Goal: Information Seeking & Learning: Learn about a topic

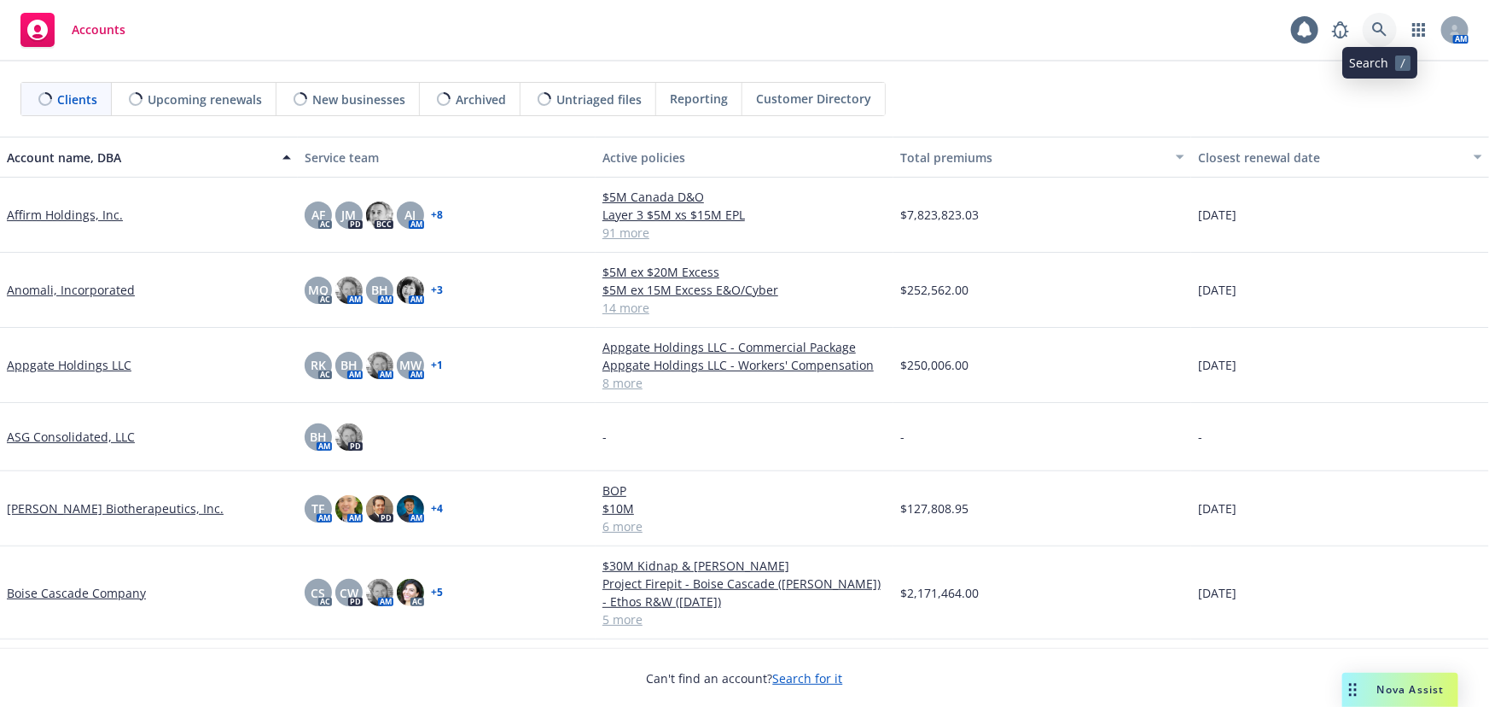
click at [1381, 32] on icon at bounding box center [1379, 29] width 15 height 15
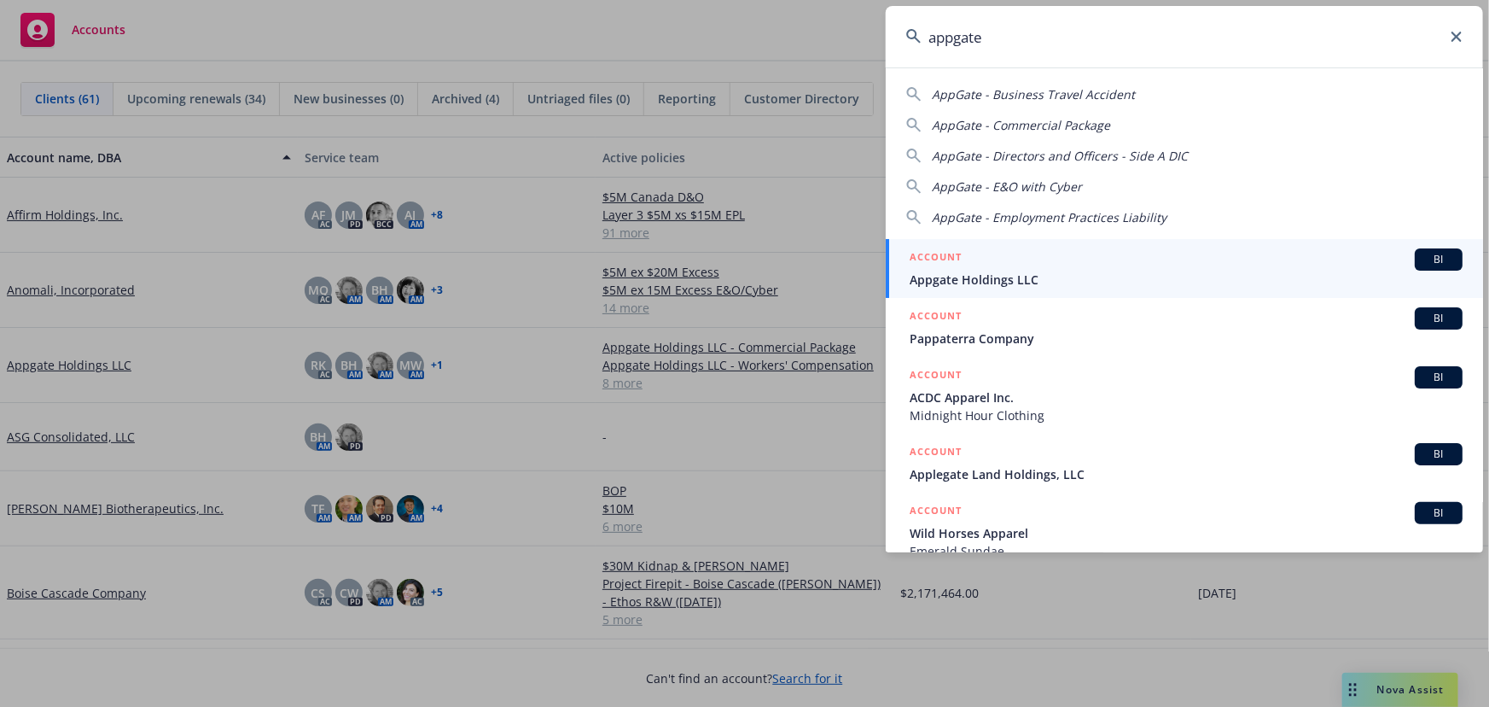
type input "appgate"
click at [1028, 282] on span "Appgate Holdings LLC" at bounding box center [1186, 280] width 553 height 18
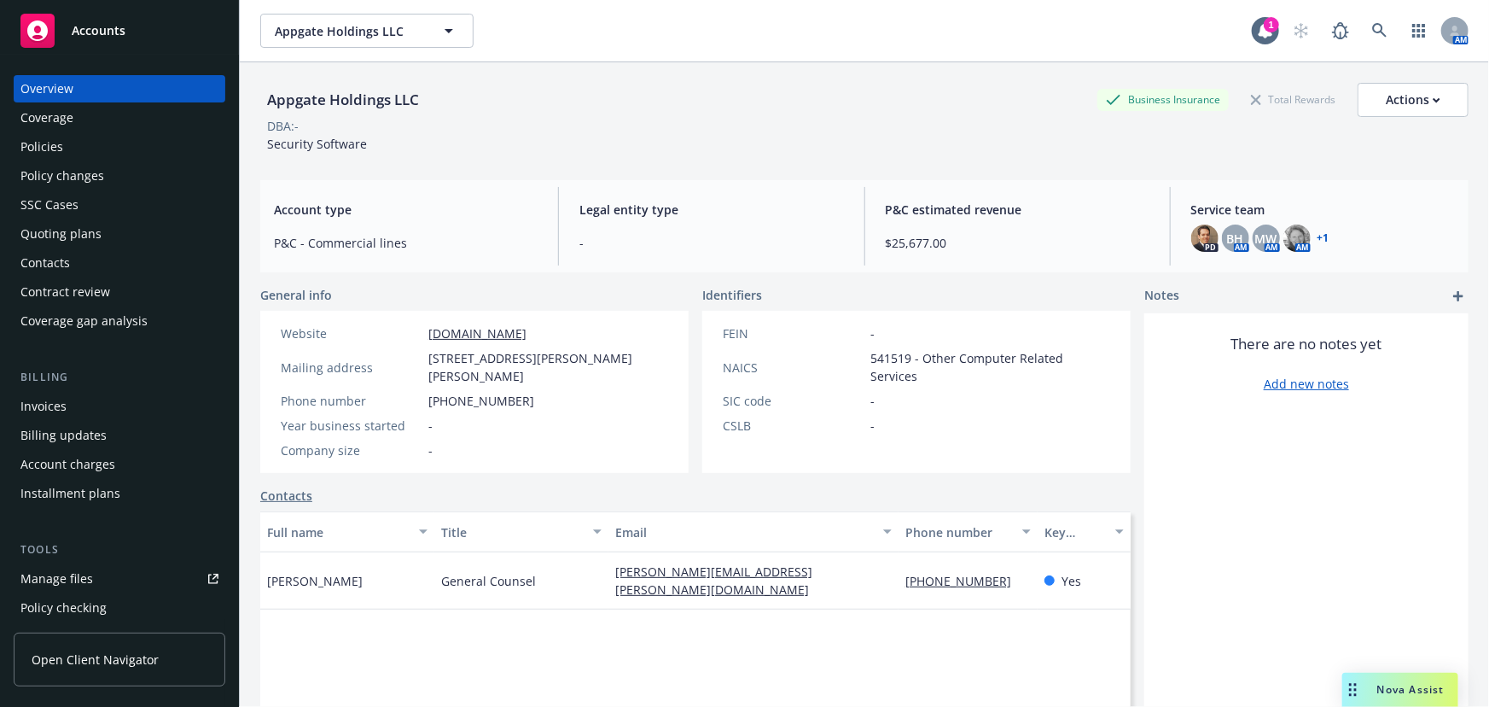
click at [55, 147] on div "Policies" at bounding box center [41, 146] width 43 height 27
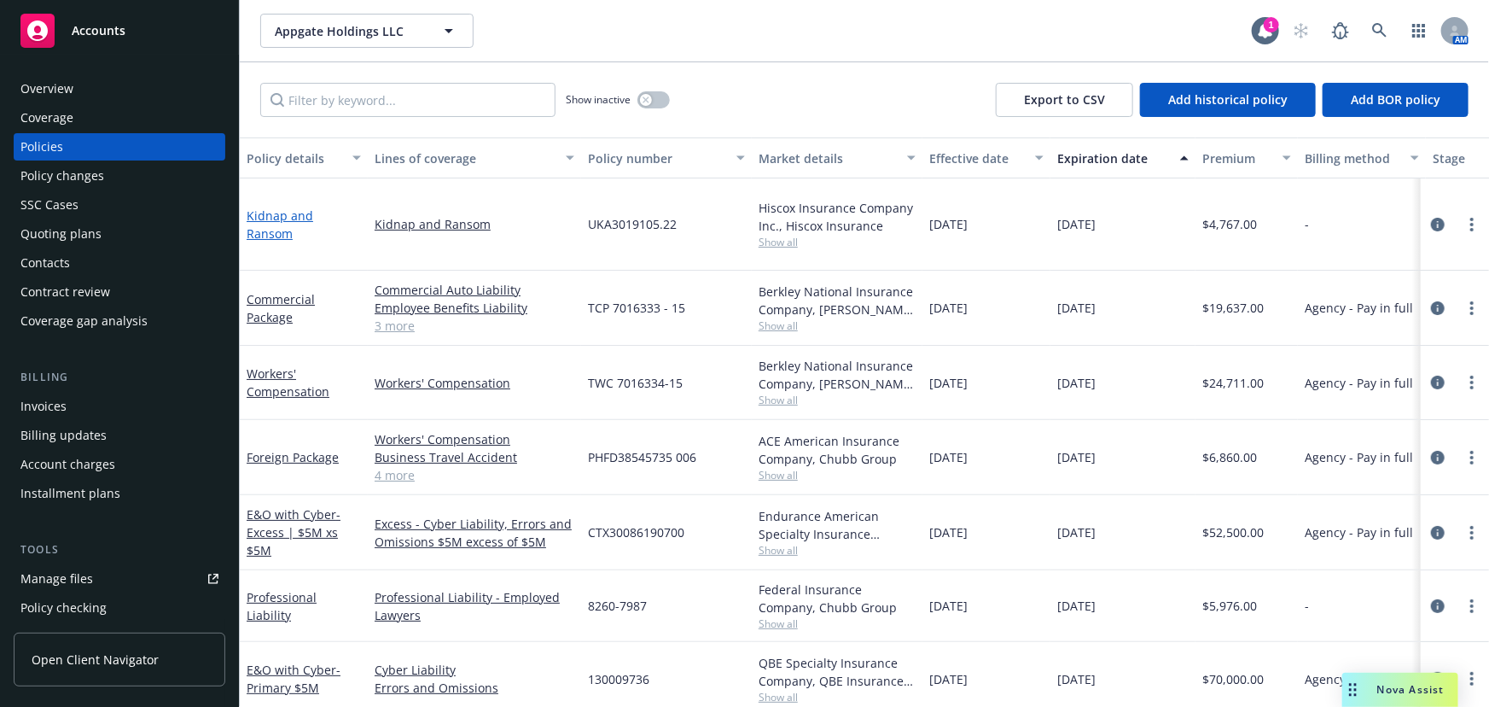
click at [313, 215] on link "Kidnap and Ransom" at bounding box center [280, 224] width 67 height 34
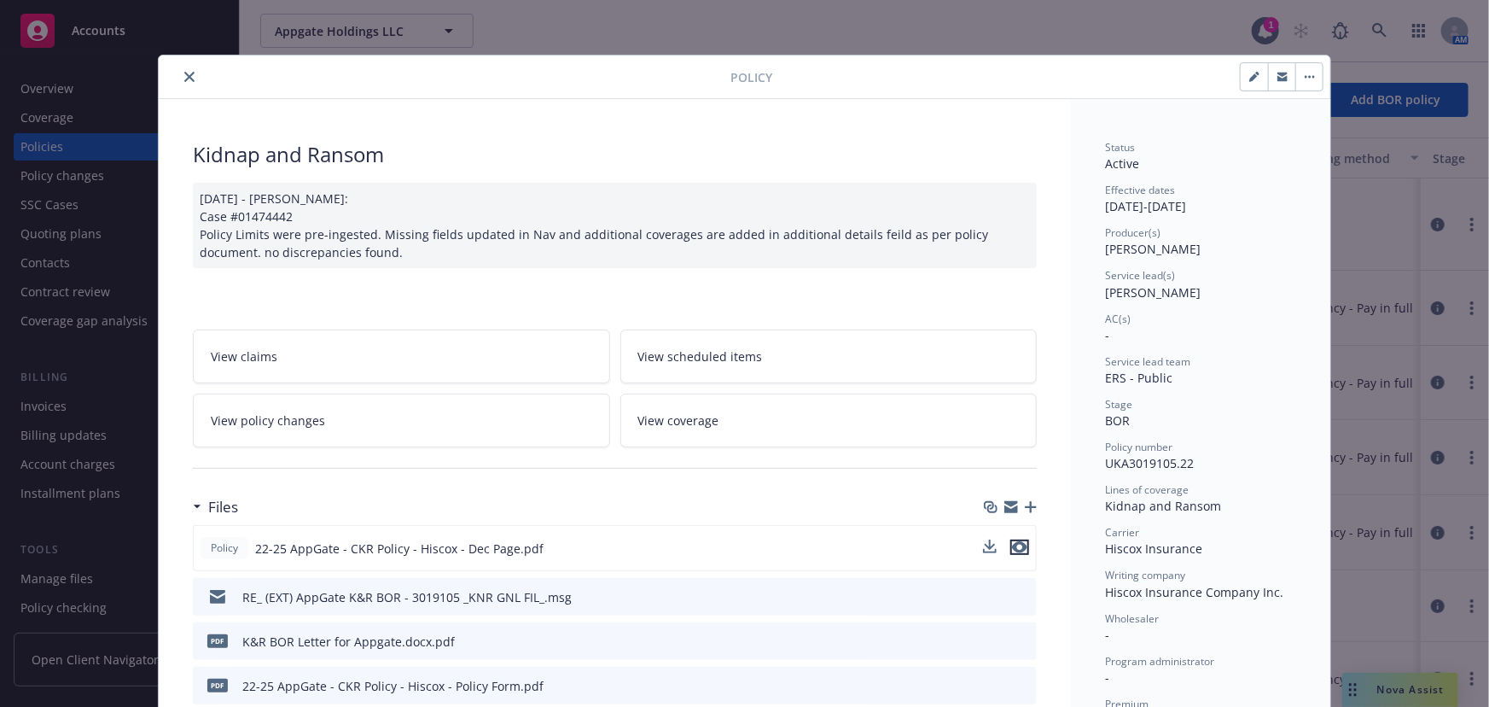
click at [1016, 543] on icon "preview file" at bounding box center [1019, 547] width 15 height 12
